Goal: Check status

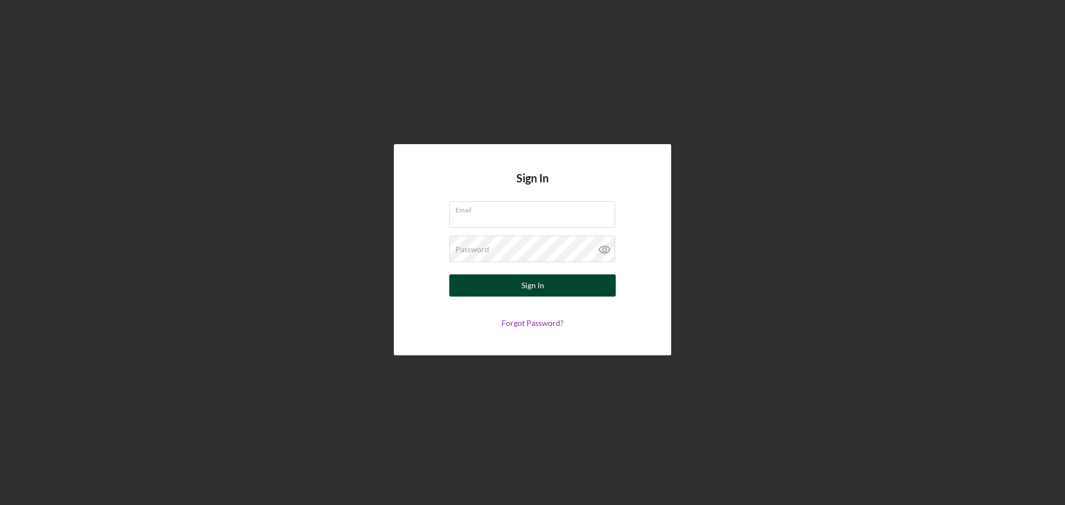
type input "[PERSON_NAME][EMAIL_ADDRESS][DOMAIN_NAME]"
click at [543, 288] on div "Sign In" at bounding box center [533, 286] width 23 height 22
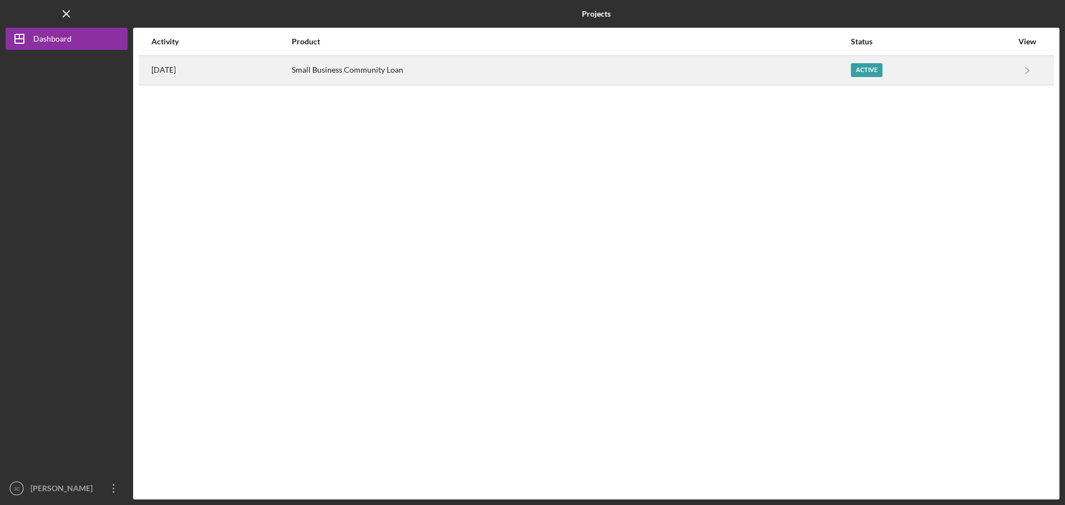
click at [877, 72] on div "Active" at bounding box center [867, 70] width 32 height 14
